Goal: Task Accomplishment & Management: Use online tool/utility

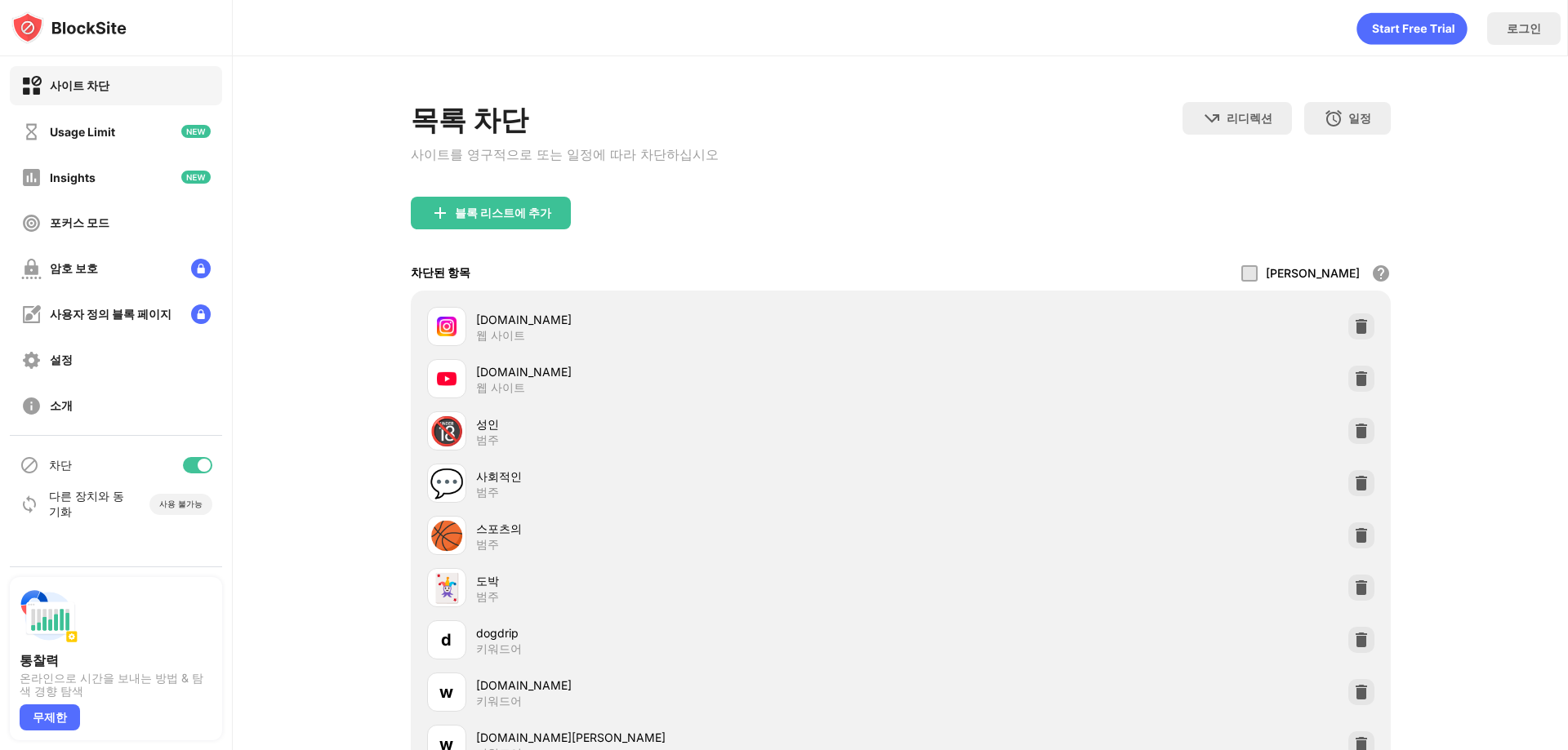
click at [203, 456] on div "차단" at bounding box center [116, 464] width 213 height 39
click at [200, 474] on div "차단" at bounding box center [116, 464] width 213 height 39
click at [198, 473] on div at bounding box center [198, 464] width 29 height 16
